Goal: Task Accomplishment & Management: Manage account settings

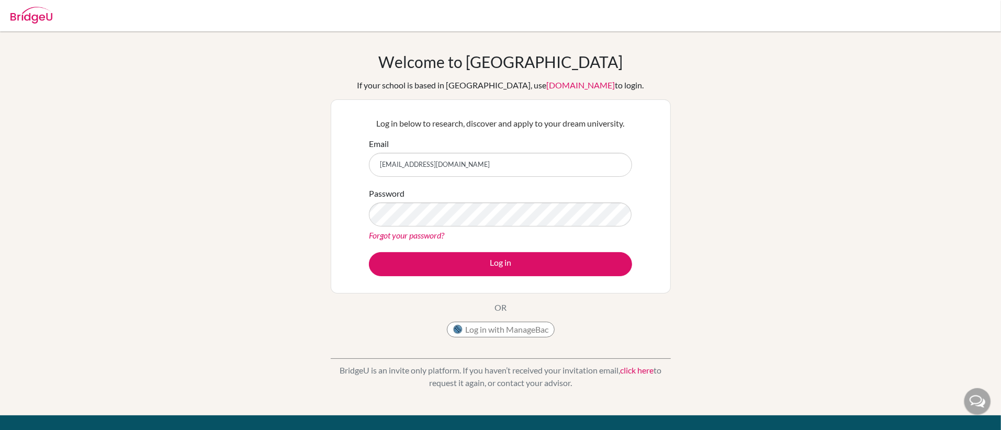
click at [475, 268] on button "Log in" at bounding box center [500, 264] width 263 height 24
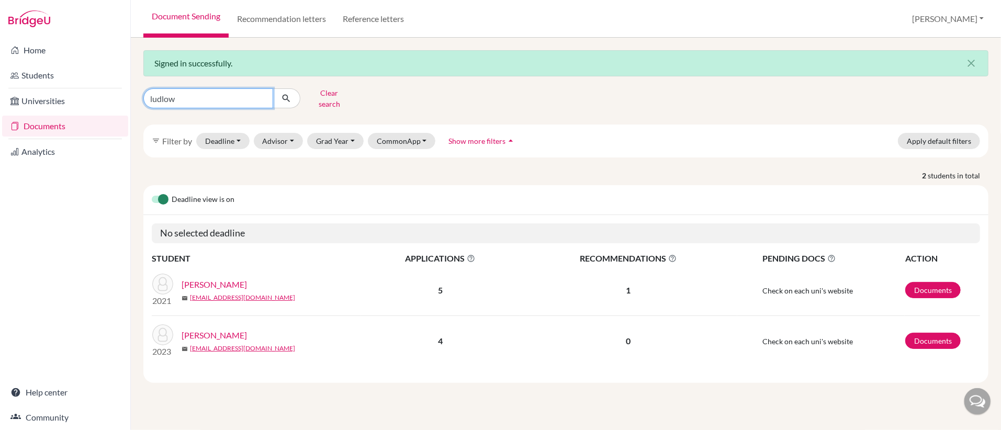
click at [261, 101] on input "ludlow" at bounding box center [208, 98] width 130 height 20
type input "black"
click button "submit" at bounding box center [287, 98] width 28 height 20
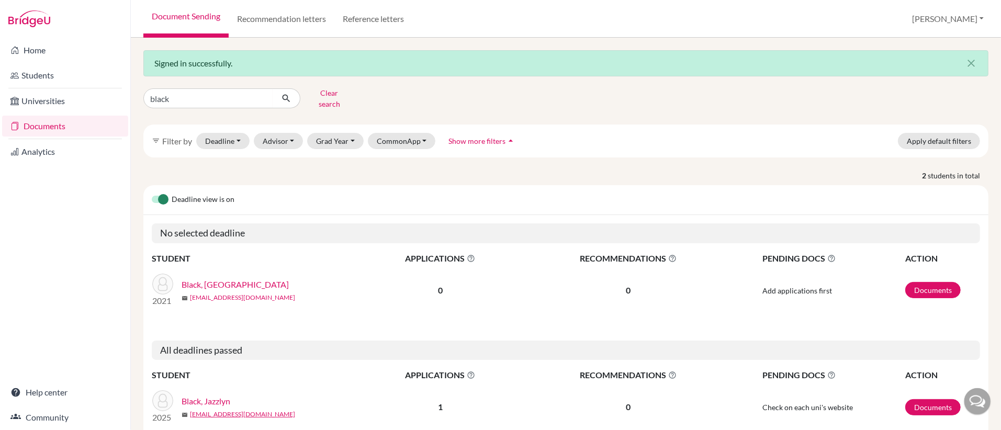
scroll to position [44, 0]
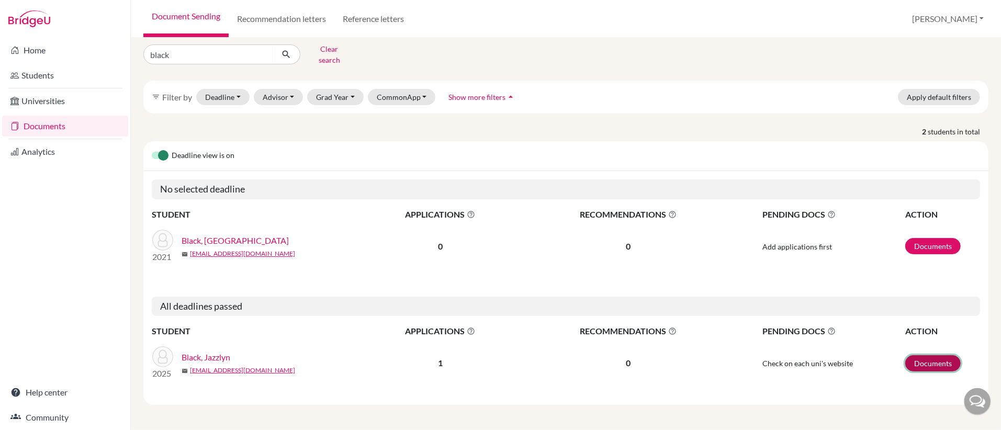
click at [929, 365] on link "Documents" at bounding box center [932, 363] width 55 height 16
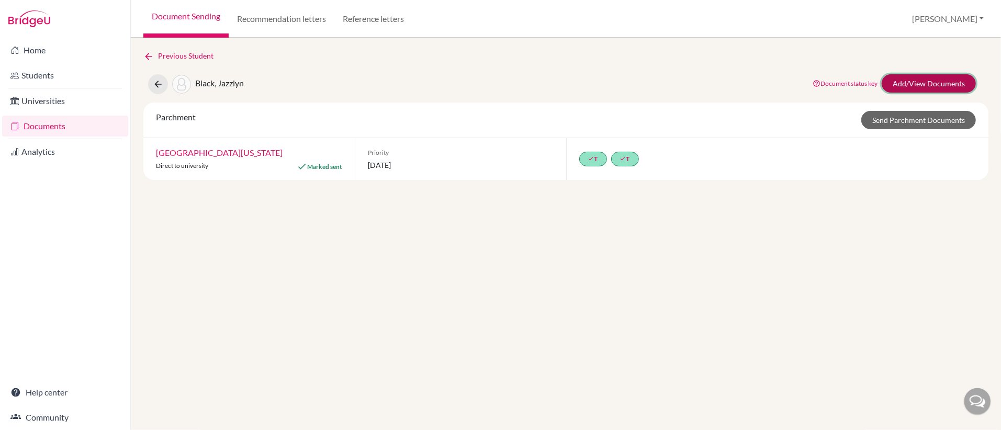
click at [906, 84] on link "Add/View Documents" at bounding box center [929, 83] width 94 height 18
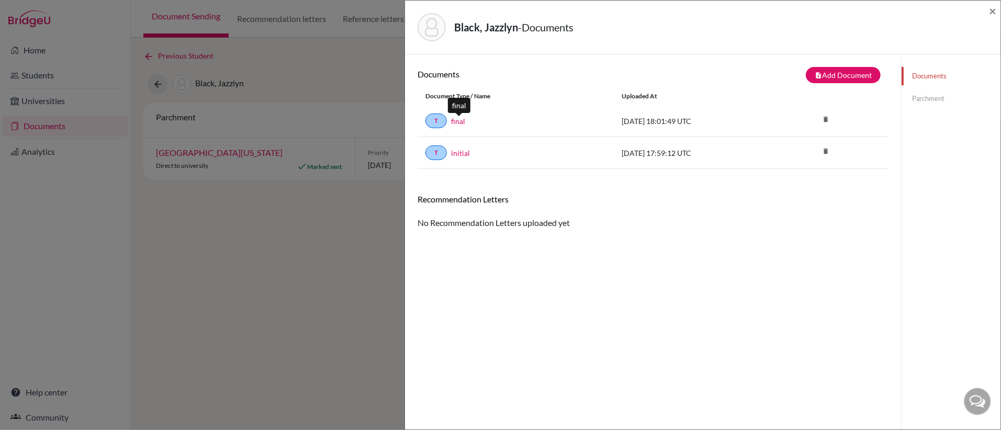
click at [459, 120] on link "final" at bounding box center [458, 121] width 14 height 11
